Goal: Browse casually

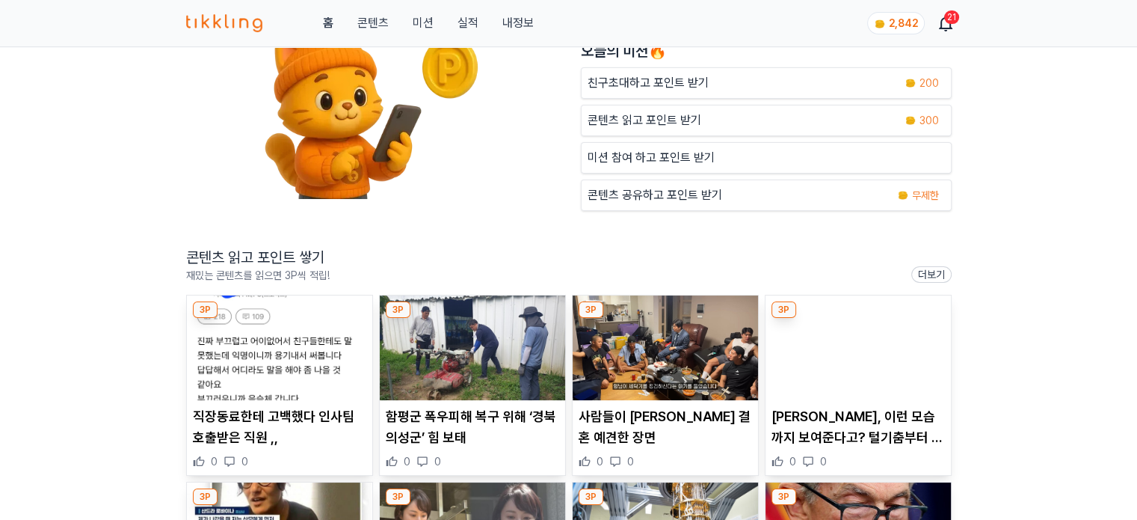
scroll to position [224, 0]
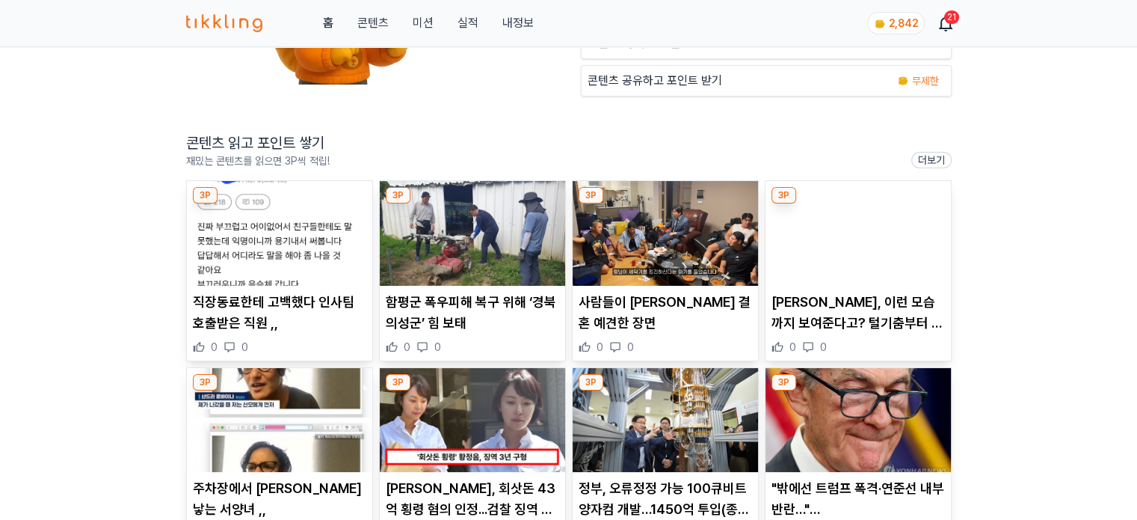
click at [467, 255] on img at bounding box center [472, 233] width 185 height 105
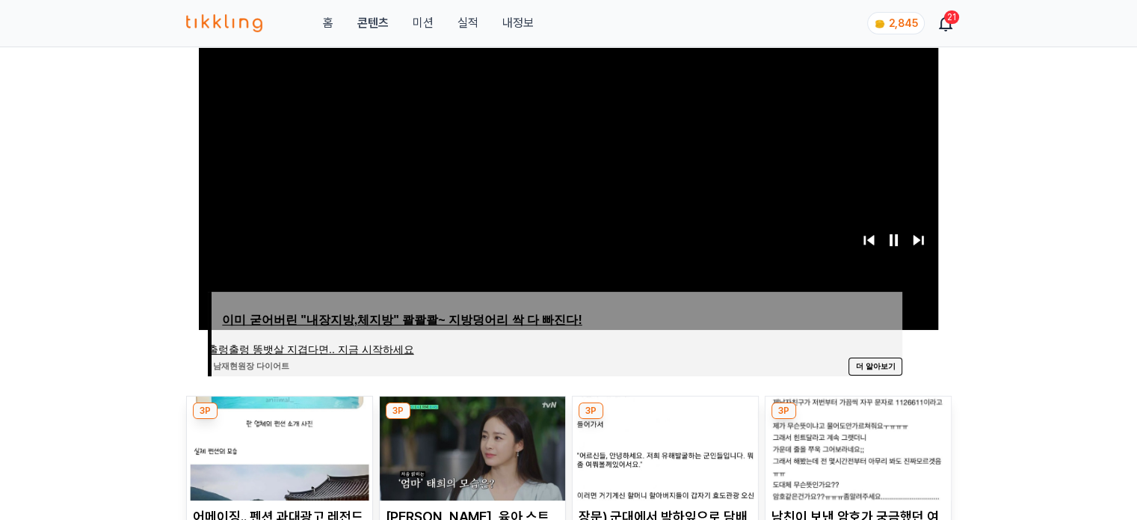
scroll to position [449, 0]
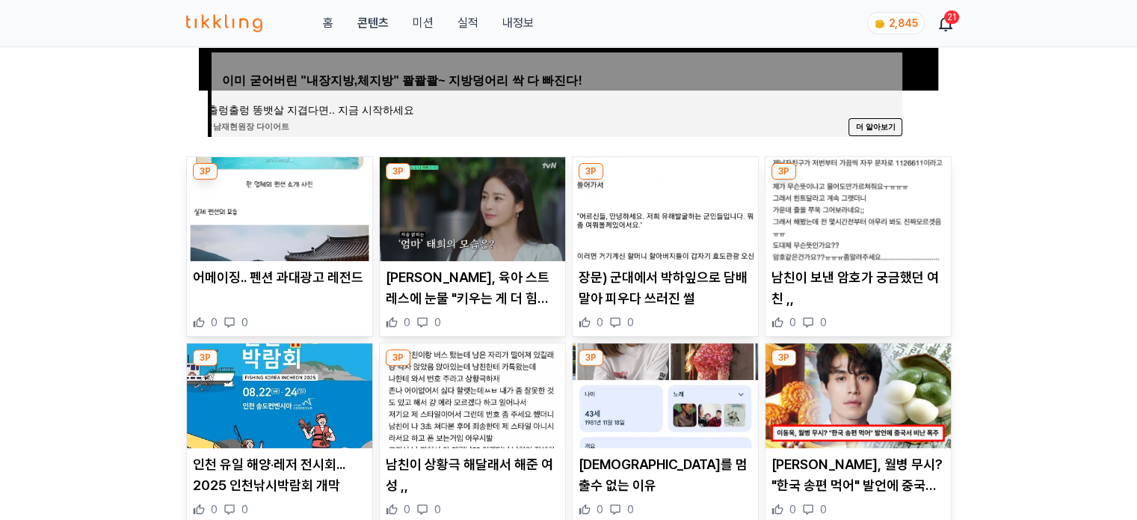
click at [490, 215] on img at bounding box center [472, 209] width 185 height 105
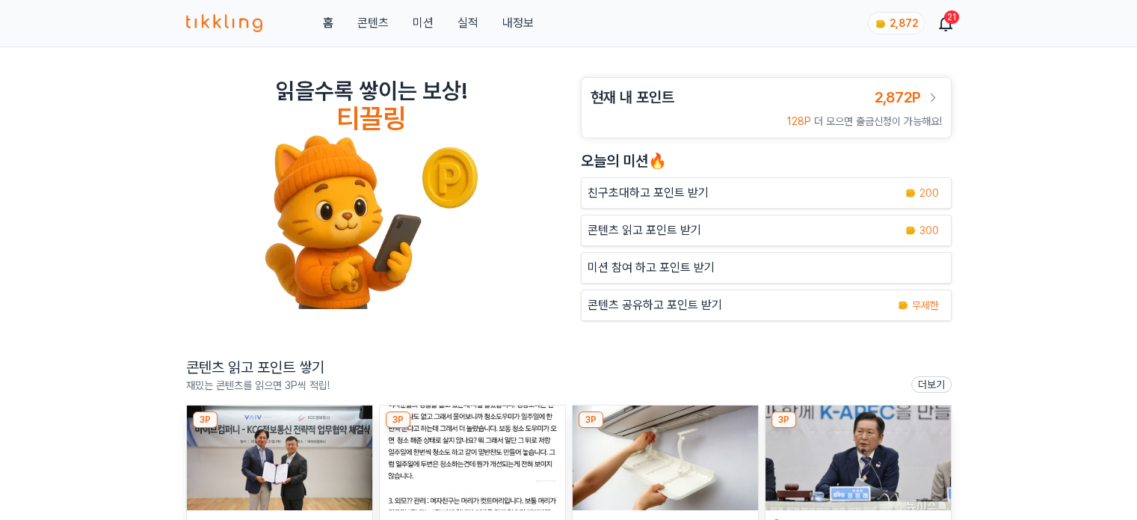
click at [281, 445] on img at bounding box center [279, 457] width 185 height 105
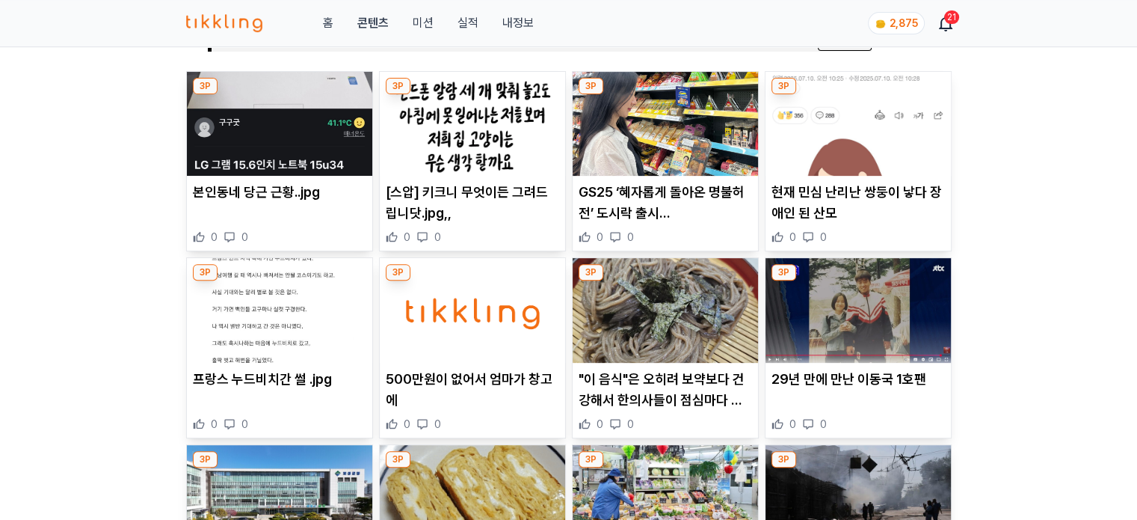
scroll to position [673, 0]
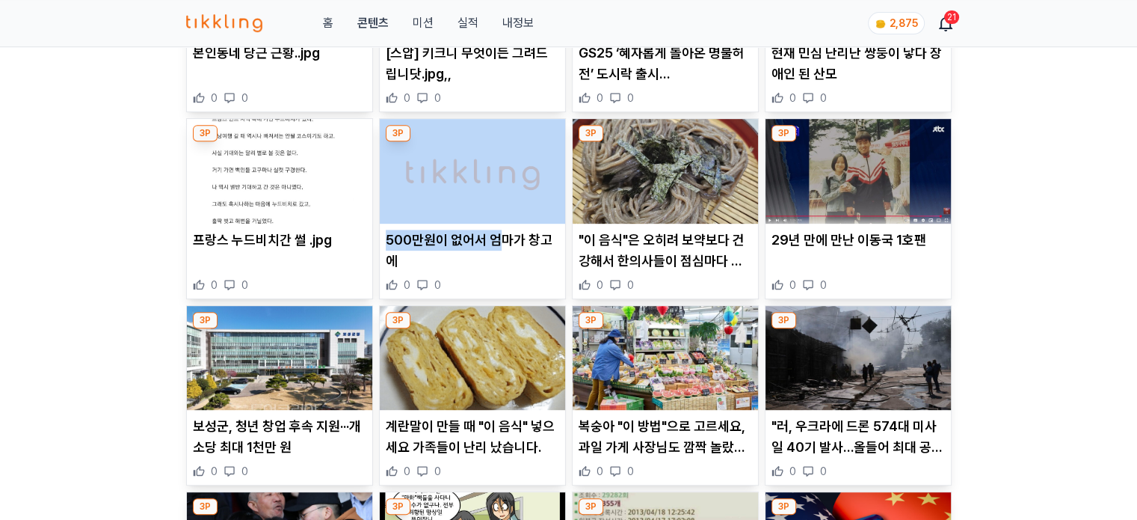
click at [499, 225] on article "500만원이 없어서 엄마가 창고에 0 0" at bounding box center [472, 208] width 185 height 179
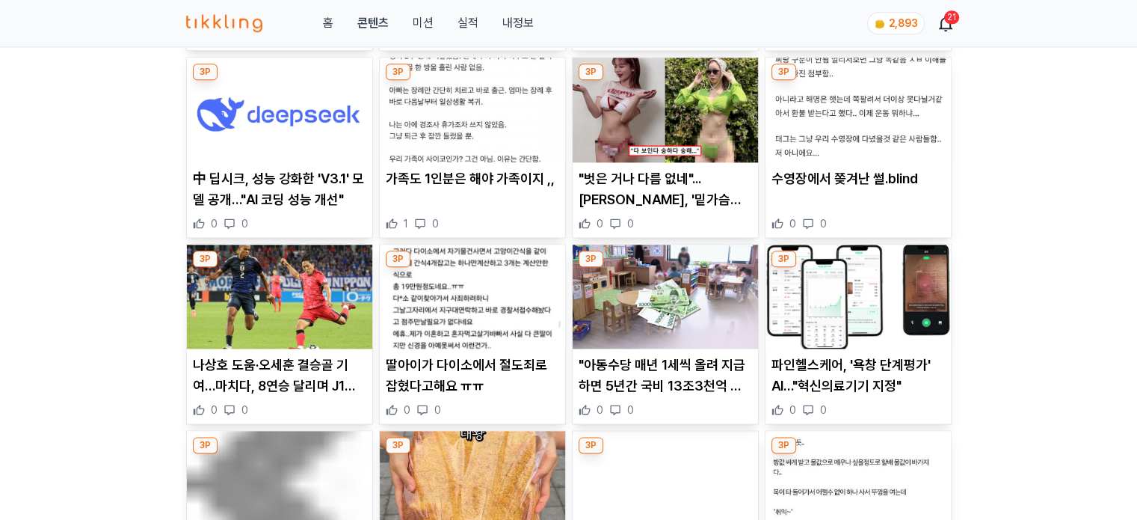
scroll to position [1944, 0]
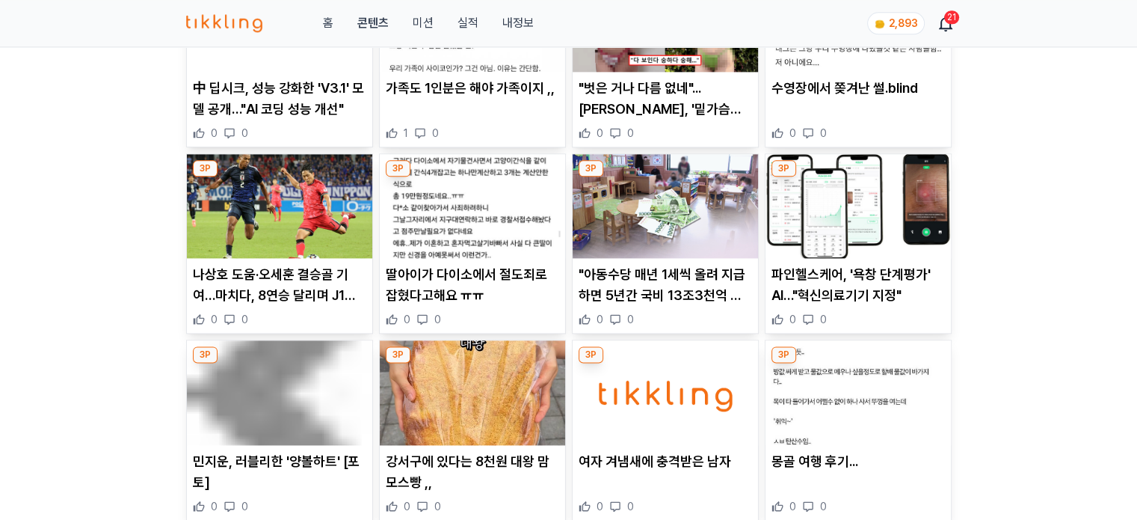
click at [639, 224] on img at bounding box center [665, 206] width 185 height 105
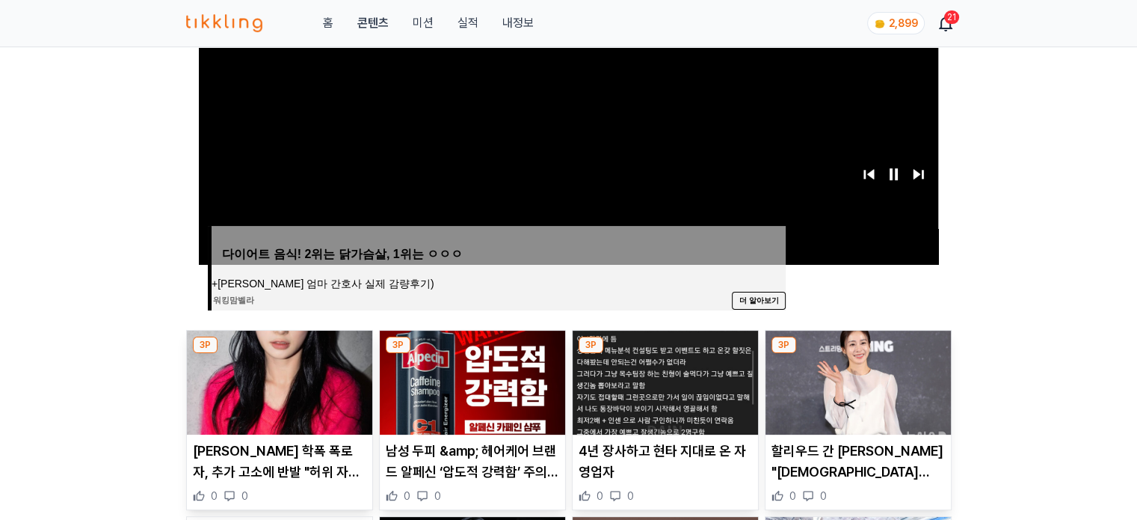
scroll to position [673, 0]
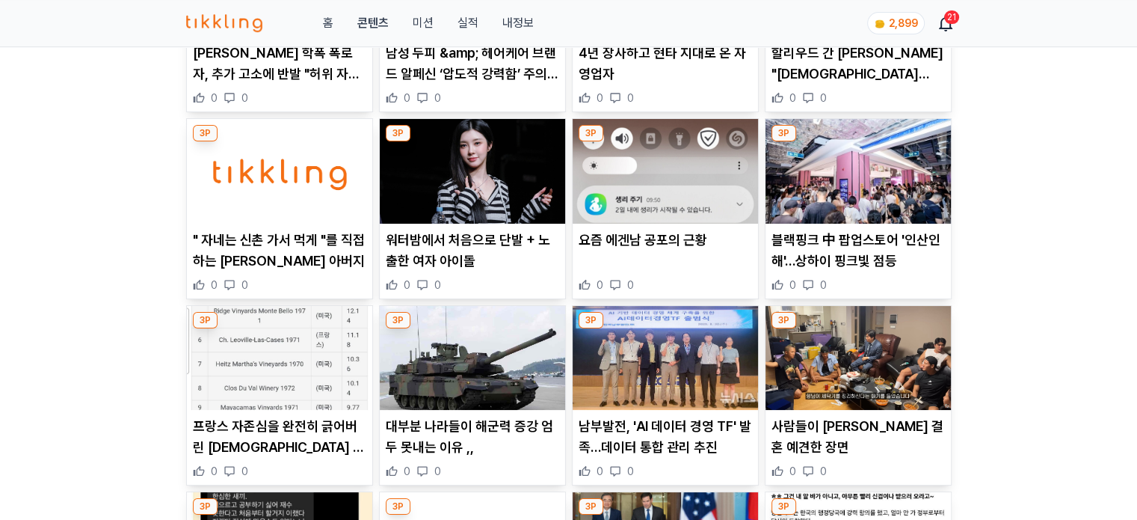
click at [645, 382] on img at bounding box center [665, 358] width 185 height 105
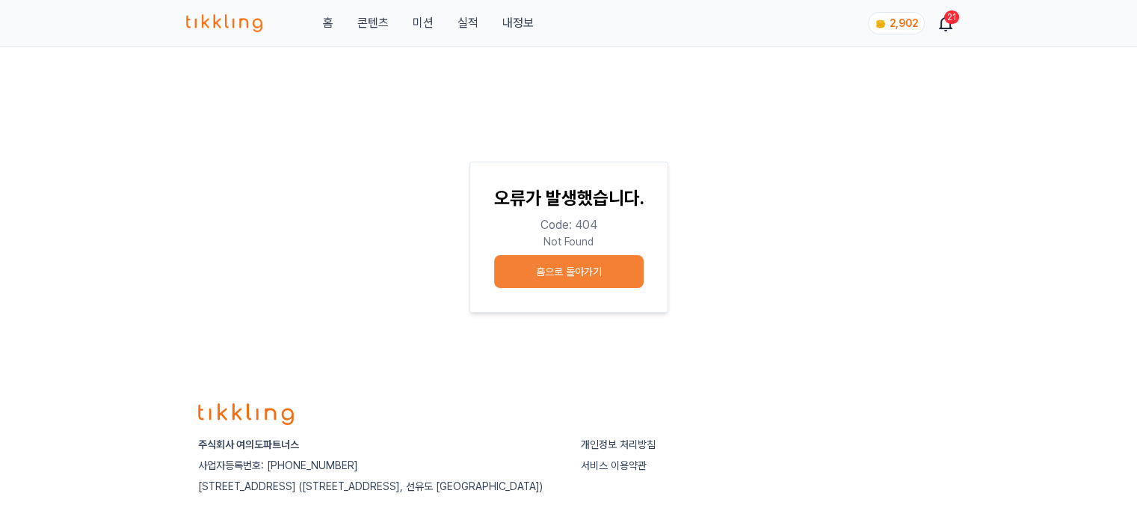
click at [419, 29] on button "미션" at bounding box center [422, 23] width 21 height 18
click at [332, 20] on link "홈" at bounding box center [327, 23] width 10 height 18
